Goal: Browse casually: Explore the website without a specific task or goal

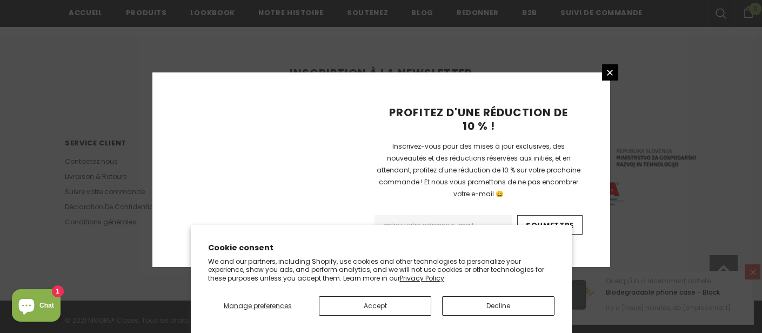
scroll to position [801, 0]
